Goal: Information Seeking & Learning: Compare options

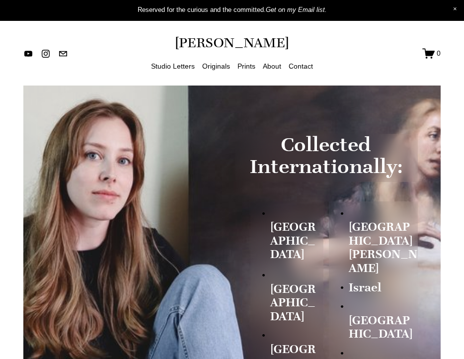
click at [218, 65] on link "Originals" at bounding box center [216, 66] width 28 height 12
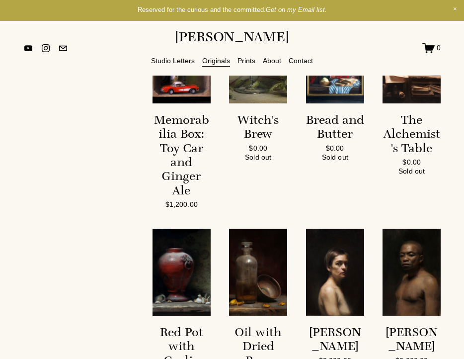
scroll to position [1569, 0]
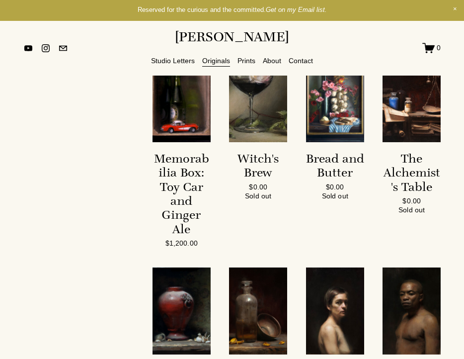
click at [409, 194] on div "The Alchemist's Table" at bounding box center [411, 172] width 58 height 42
click at [180, 231] on div "Memorabilia Box: Toy Car and Ginger Ale" at bounding box center [181, 193] width 58 height 84
click at [253, 142] on img "Witch's Brew" at bounding box center [258, 98] width 58 height 87
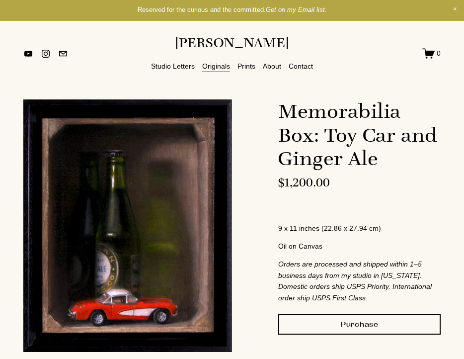
scroll to position [0, 0]
